Goal: Task Accomplishment & Management: Use online tool/utility

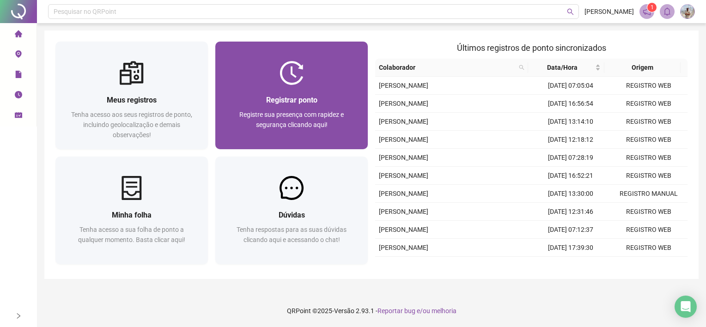
click at [268, 93] on div "Registrar ponto Registre sua presença com rapidez e segurança clicando aqui!" at bounding box center [291, 117] width 153 height 64
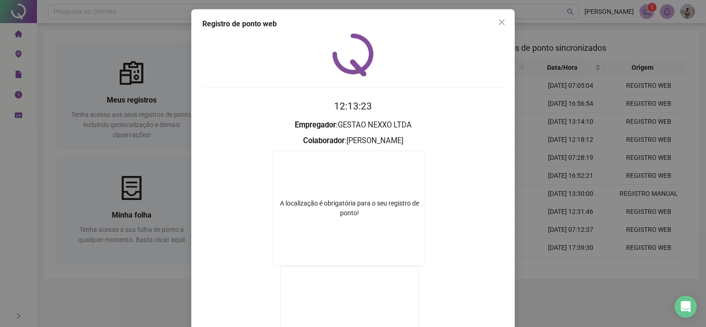
click at [493, 211] on form "A localização é obrigatória para o seu registro de ponto!" at bounding box center [352, 268] width 301 height 234
click at [540, 196] on div "Registro de ponto web 12:13:23 Empregador : GESTAO NEXXO LTDA Colaborador : SAM…" at bounding box center [353, 163] width 706 height 327
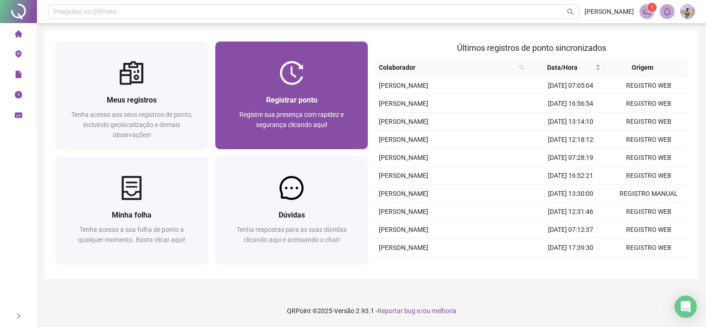
click at [343, 98] on div "Registrar ponto" at bounding box center [292, 100] width 130 height 12
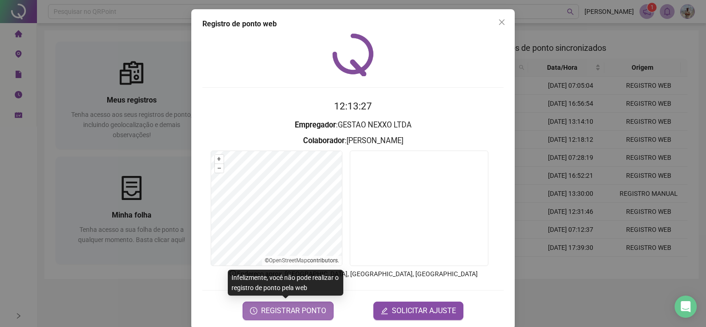
click at [304, 316] on span "REGISTRAR PONTO" at bounding box center [293, 311] width 65 height 11
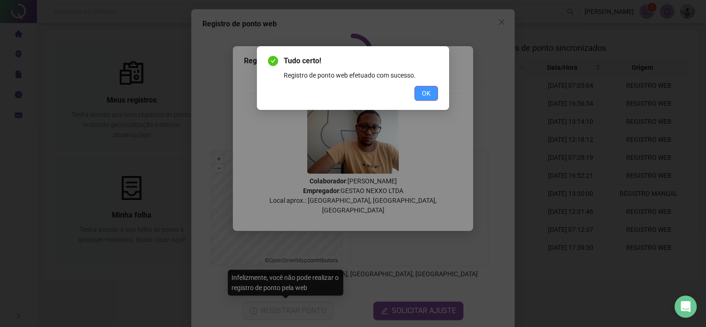
click at [418, 99] on button "OK" at bounding box center [427, 93] width 24 height 15
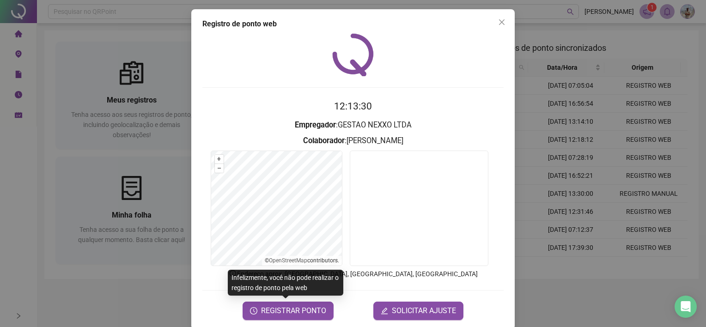
drag, startPoint x: 502, startPoint y: 17, endPoint x: 503, endPoint y: 28, distance: 11.1
click at [502, 18] on button "Close" at bounding box center [502, 22] width 15 height 15
